Goal: Check status

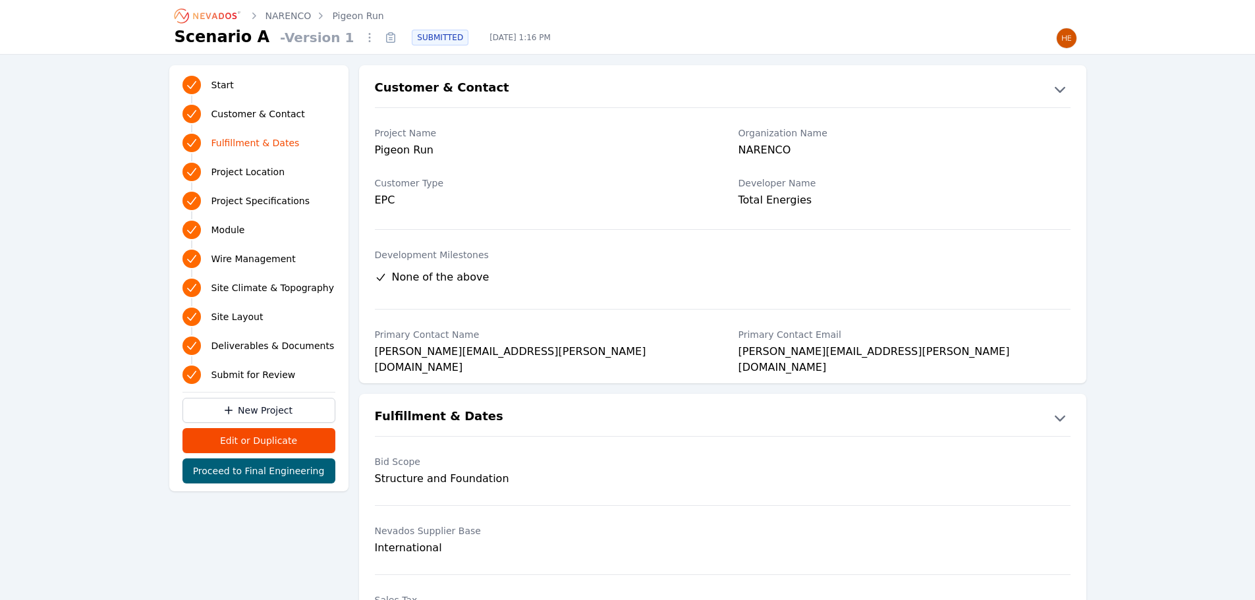
scroll to position [461, 0]
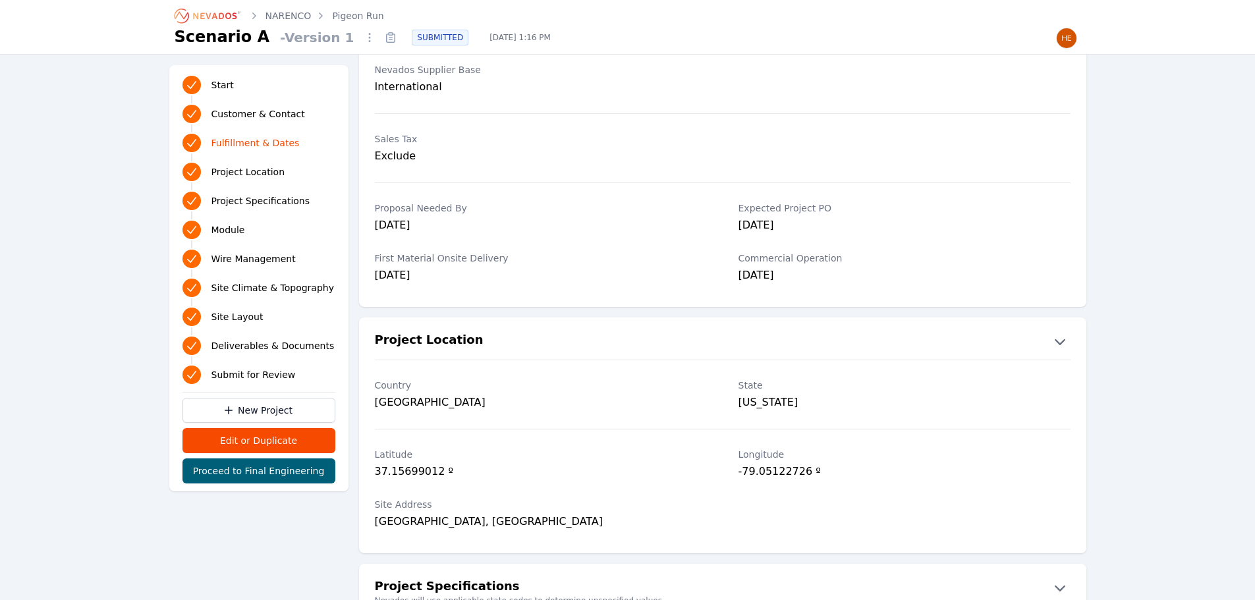
click at [211, 11] on icon "Breadcrumb" at bounding box center [208, 15] width 72 height 21
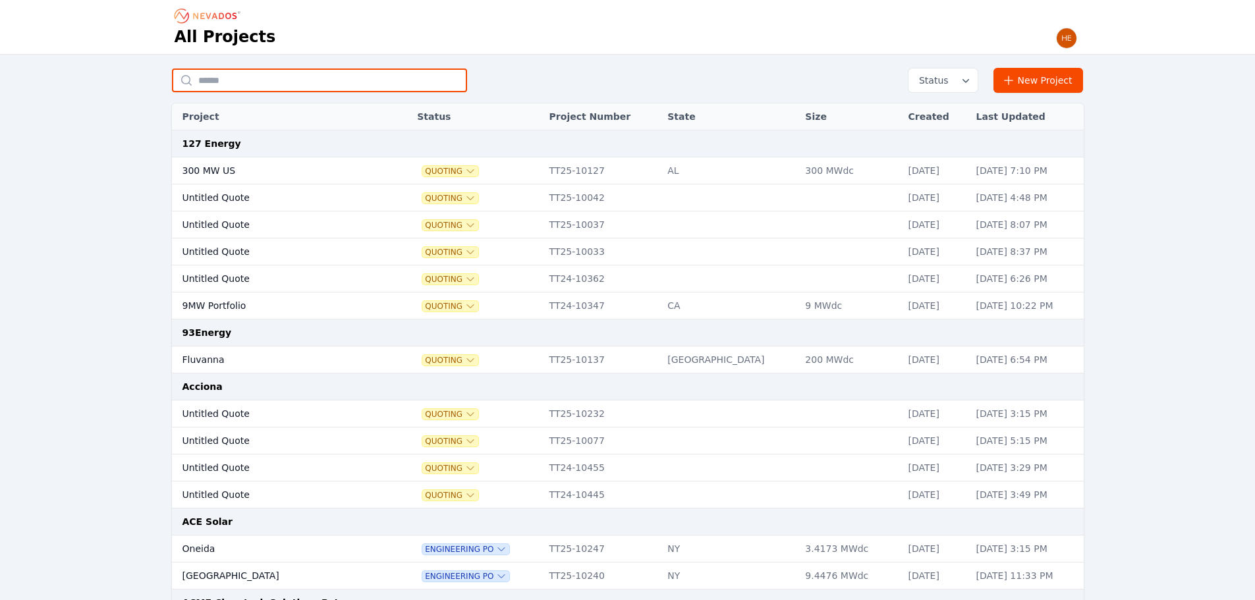
click at [298, 76] on input "text" at bounding box center [319, 81] width 295 height 24
type input "**********"
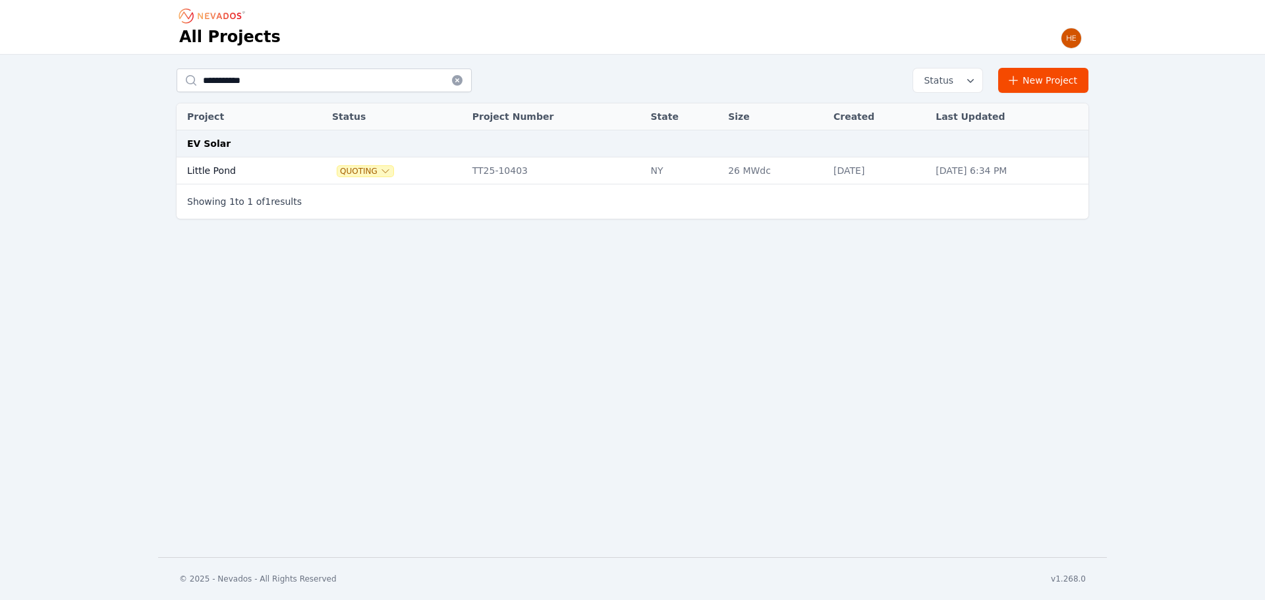
click at [223, 173] on td "Little Pond" at bounding box center [239, 170] width 124 height 27
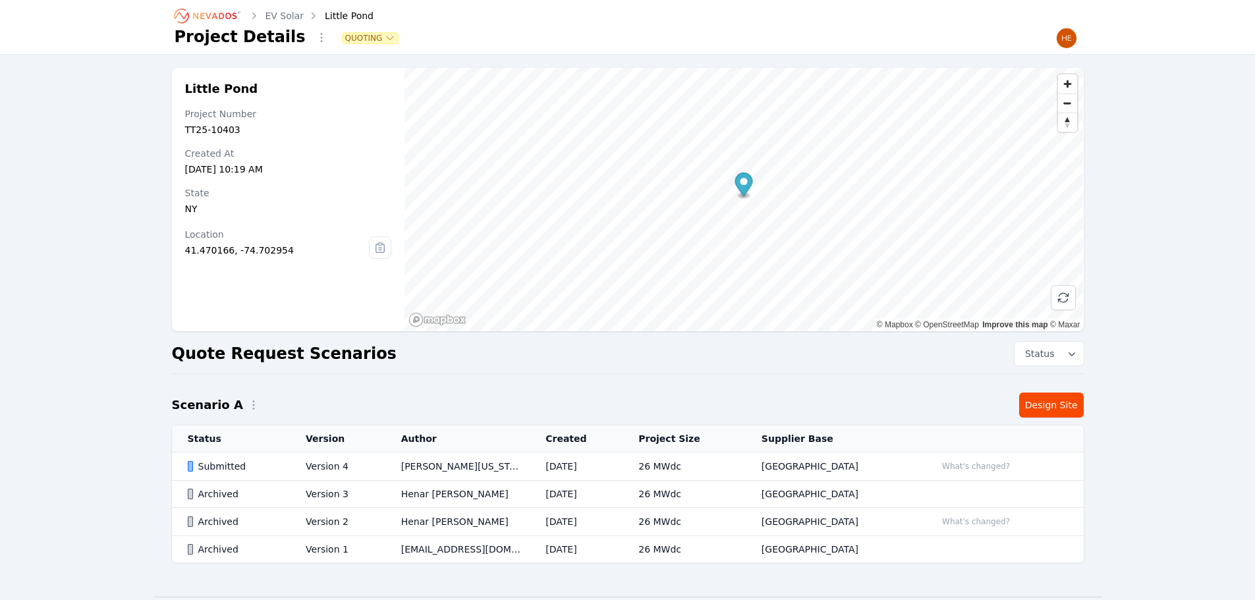
click at [216, 463] on div "Submitted" at bounding box center [236, 466] width 96 height 13
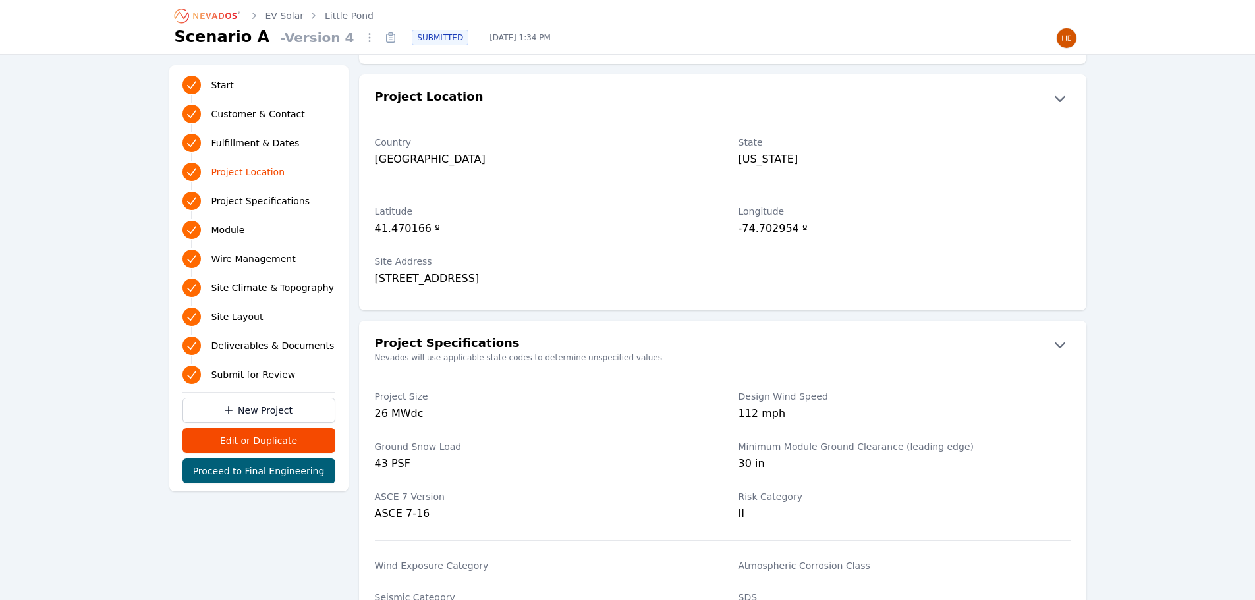
scroll to position [725, 0]
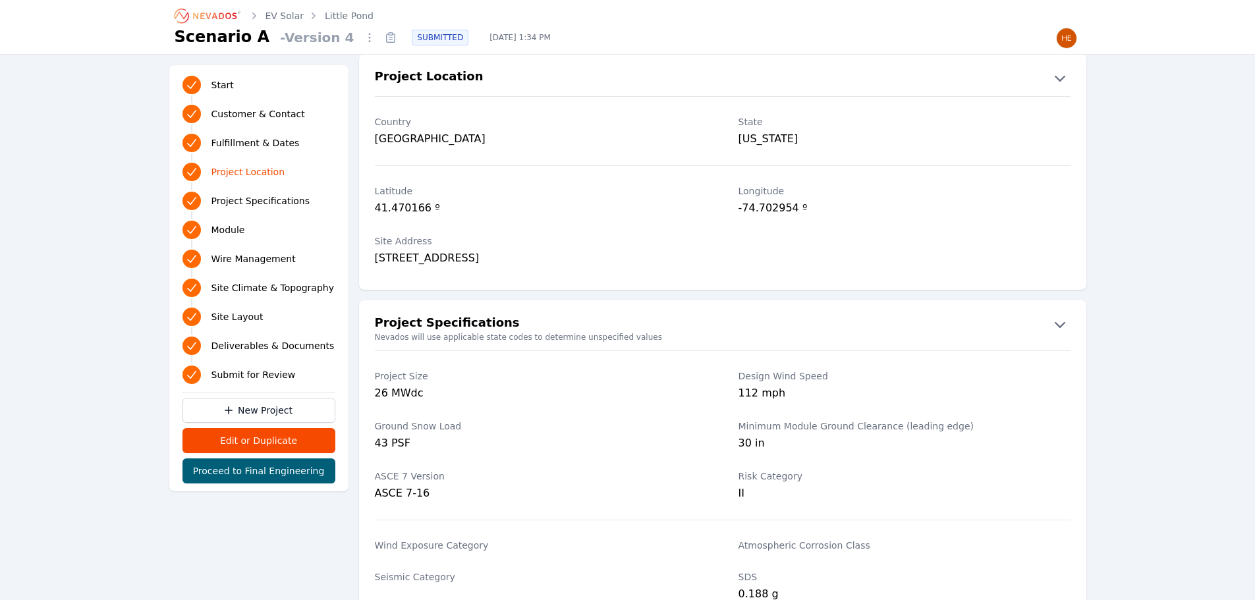
click at [217, 16] on icon "Breadcrumb" at bounding box center [208, 15] width 72 height 21
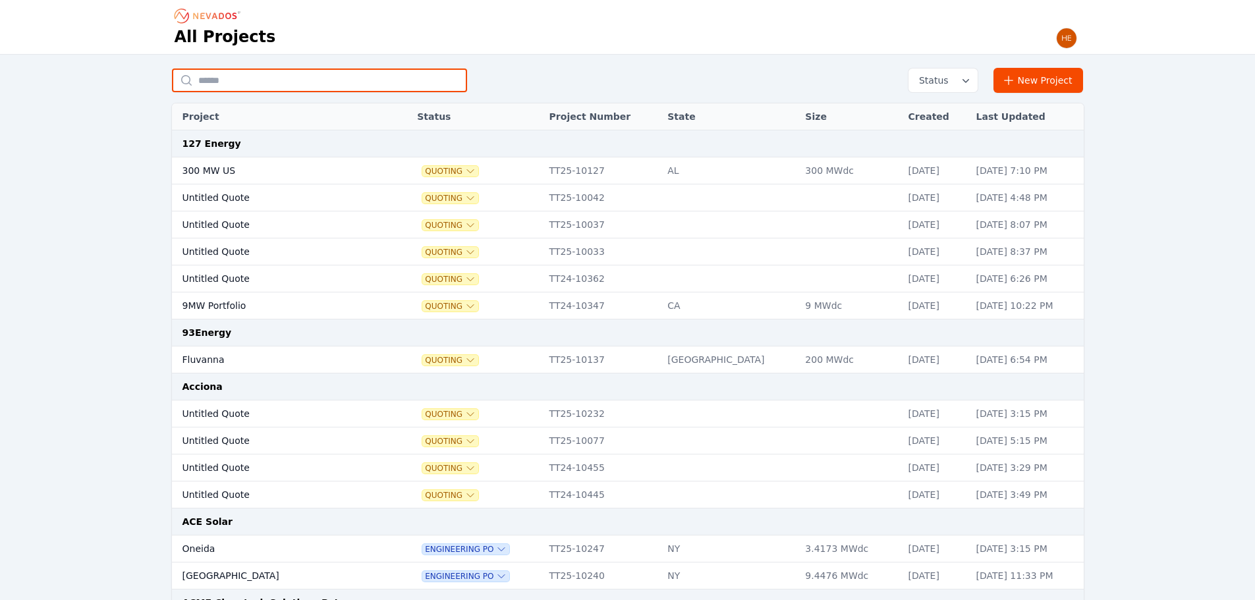
click at [294, 80] on input "text" at bounding box center [319, 81] width 295 height 24
type input "**********"
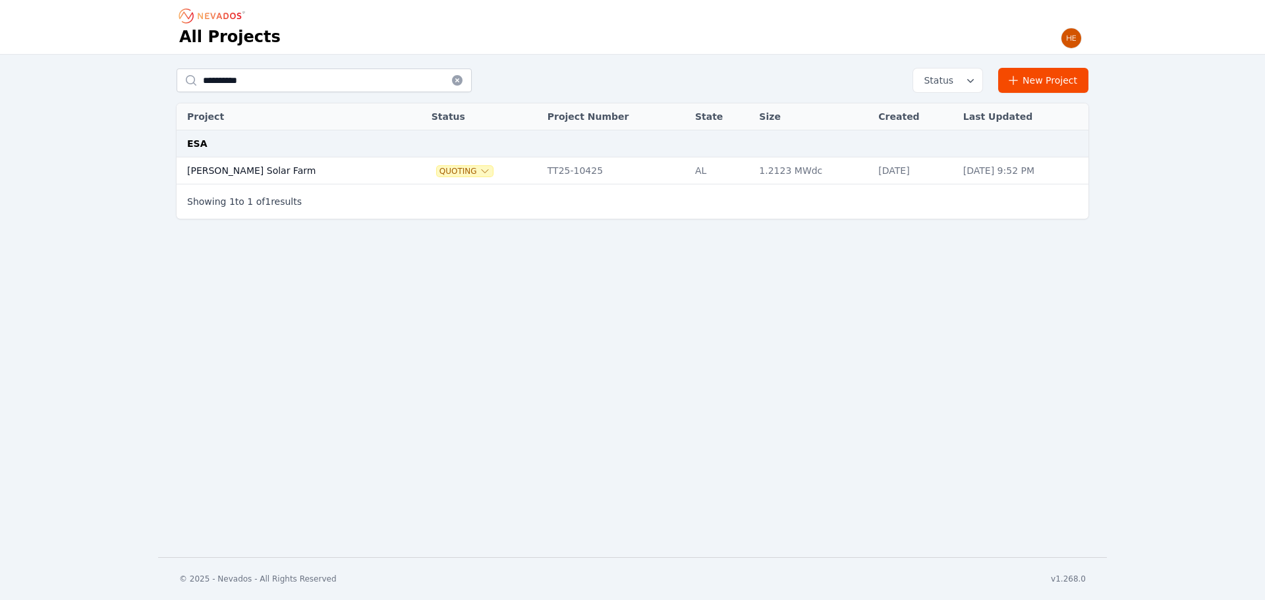
click at [217, 171] on td "[PERSON_NAME] Solar Farm" at bounding box center [291, 170] width 228 height 27
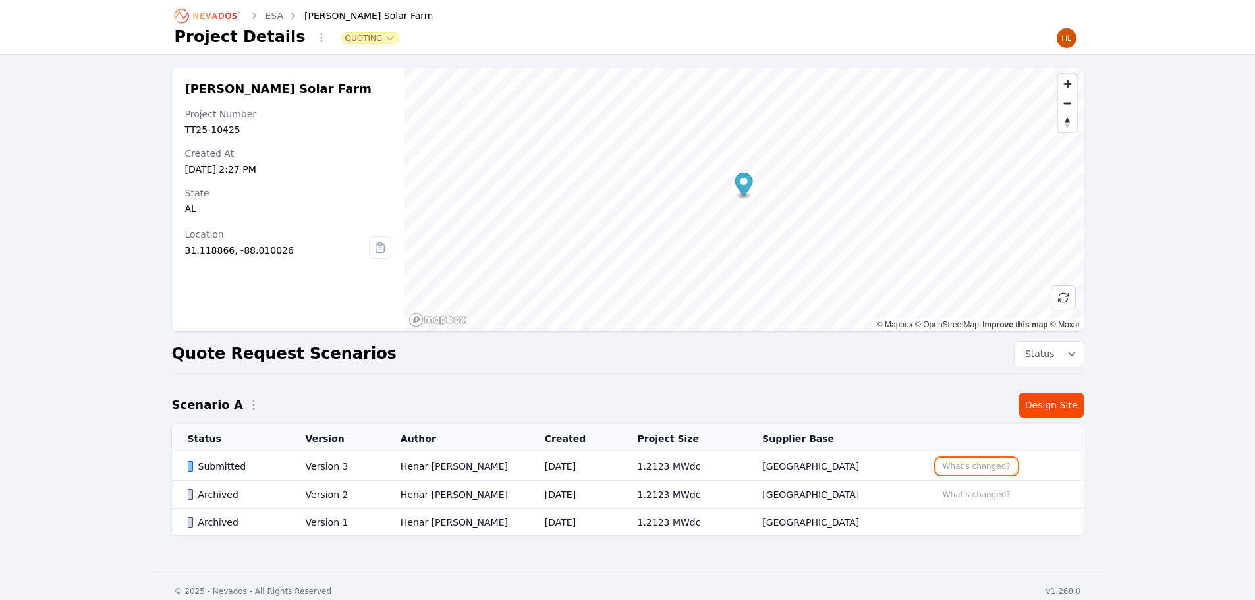
click at [960, 471] on button "What's changed?" at bounding box center [977, 466] width 80 height 14
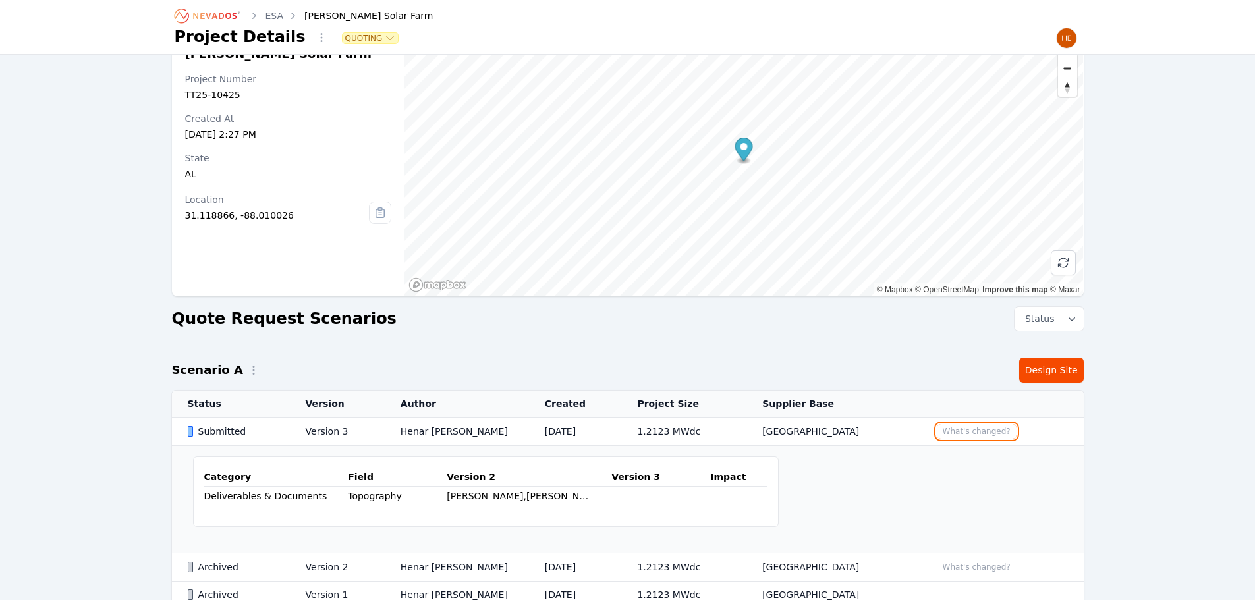
scroll to position [66, 0]
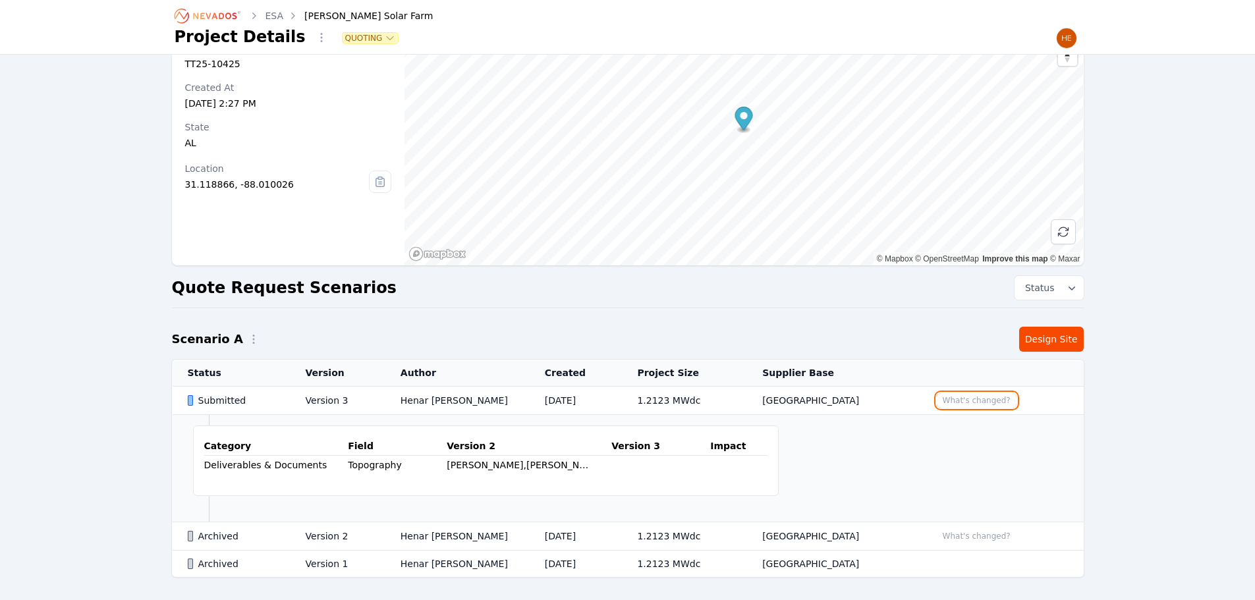
click at [985, 399] on button "What's changed?" at bounding box center [977, 400] width 80 height 14
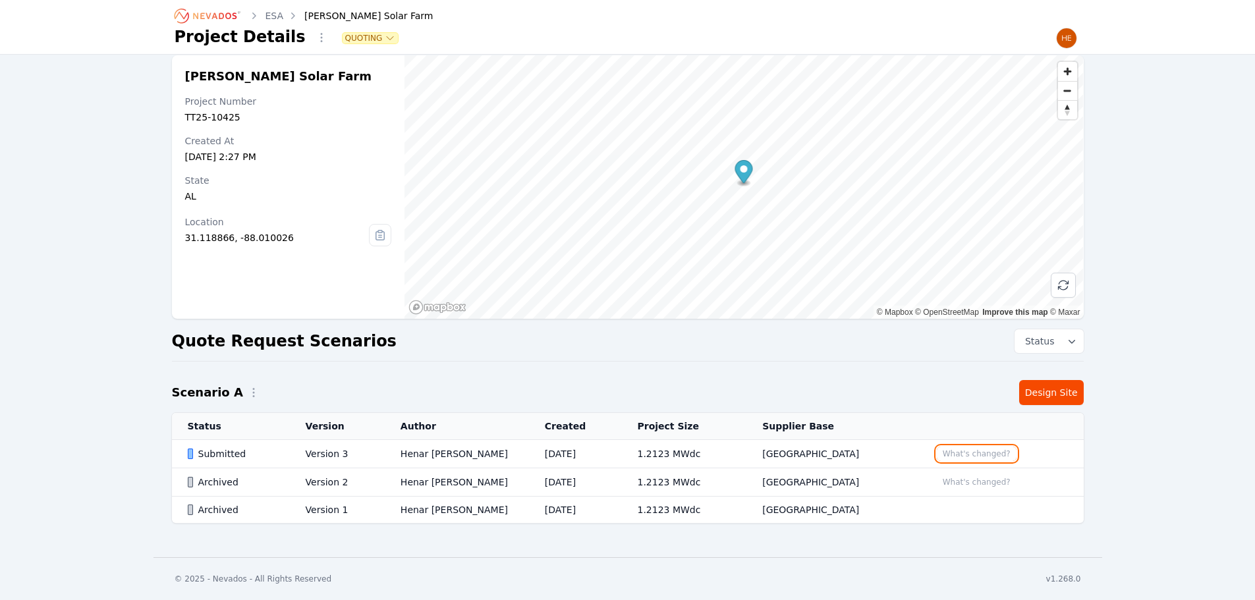
scroll to position [13, 0]
click at [953, 481] on button "What's changed?" at bounding box center [977, 482] width 80 height 14
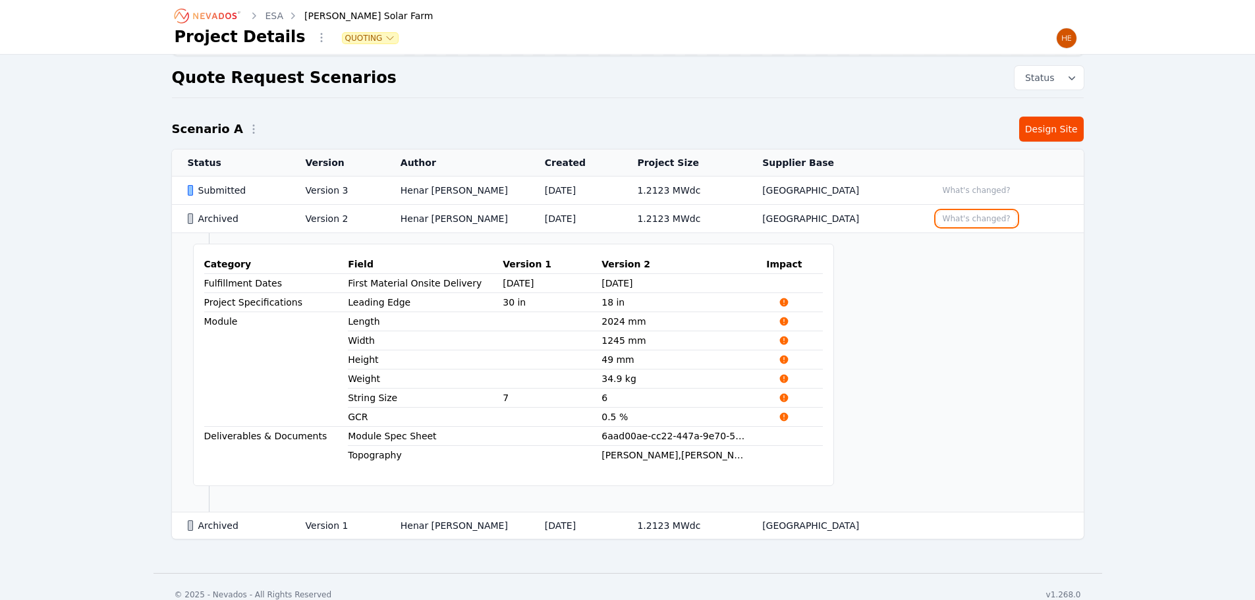
scroll to position [291, 0]
